Goal: Register for event/course

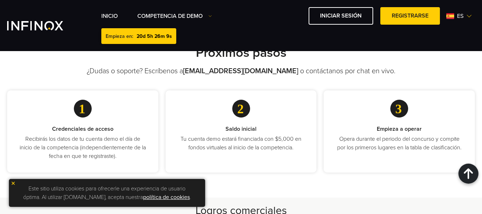
scroll to position [313, 0]
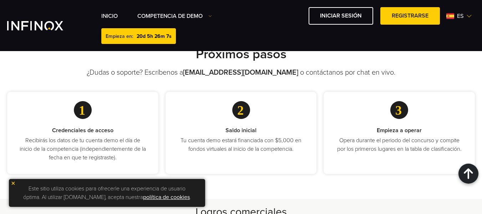
click at [144, 33] on span "20d 5h 26m 7s" at bounding box center [154, 36] width 35 height 6
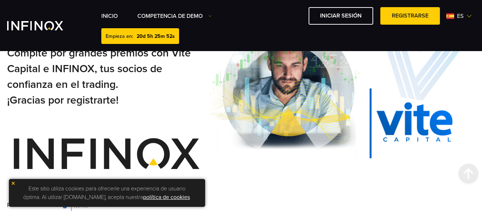
scroll to position [114, 0]
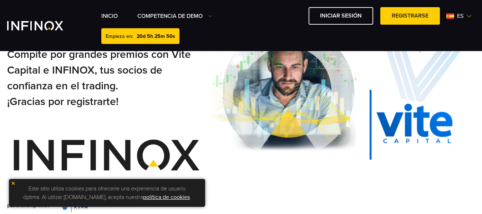
click at [404, 23] on link "Registrarse" at bounding box center [410, 15] width 60 height 17
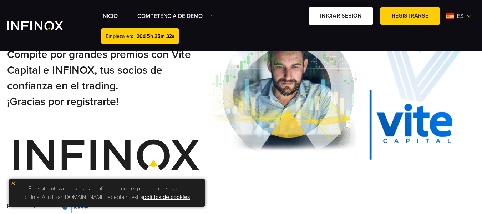
click at [346, 15] on link "Iniciar sesión" at bounding box center [340, 15] width 65 height 17
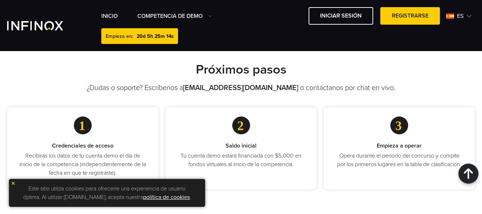
scroll to position [295, 0]
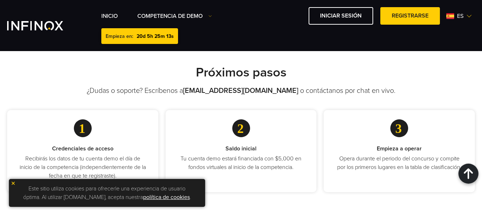
click at [481, 112] on div "Próximos pasos ¿[PERSON_NAME] o soporte? Escríbenos a [EMAIL_ADDRESS][DOMAIN_NA…" at bounding box center [241, 128] width 482 height 127
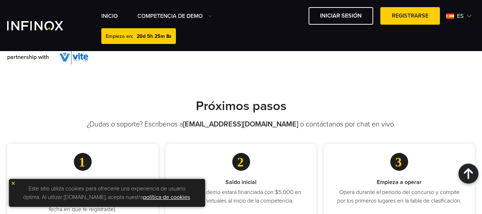
scroll to position [260, 0]
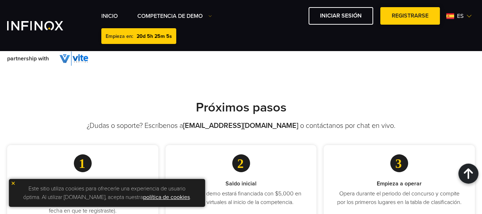
click at [395, 25] on link "Registrarse" at bounding box center [410, 15] width 60 height 17
